Goal: Navigation & Orientation: Find specific page/section

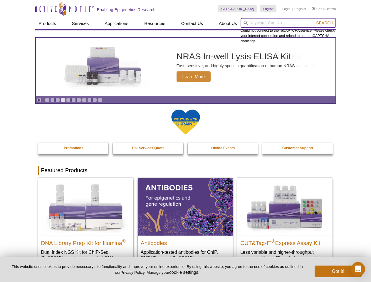
click at [288, 23] on input "search" at bounding box center [289, 23] width 96 height 10
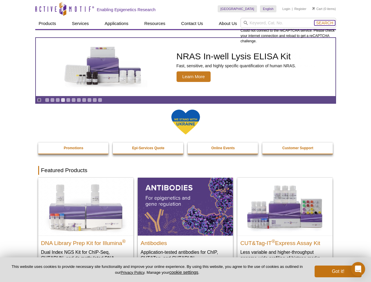
click at [325, 23] on span "Search" at bounding box center [324, 23] width 17 height 5
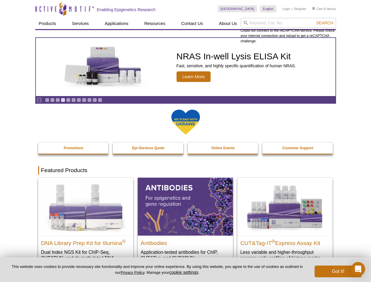
click at [39, 100] on icon "Pause" at bounding box center [39, 100] width 4 height 4
click at [47, 100] on link "Go to slide 1" at bounding box center [47, 100] width 4 height 4
click at [52, 100] on link "Go to slide 2" at bounding box center [52, 100] width 4 height 4
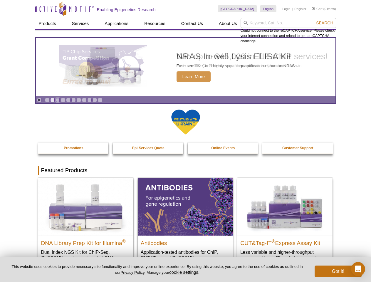
click at [58, 100] on link "Go to slide 3" at bounding box center [58, 100] width 4 height 4
